Goal: Information Seeking & Learning: Learn about a topic

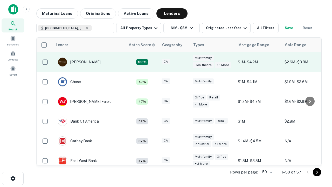
click at [184, 62] on div "CA" at bounding box center [174, 62] width 26 height 7
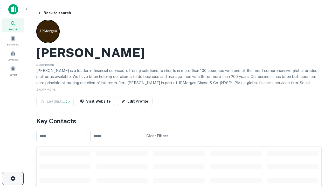
click at [13, 178] on icon "button" at bounding box center [13, 178] width 6 height 6
